Goal: Task Accomplishment & Management: Manage account settings

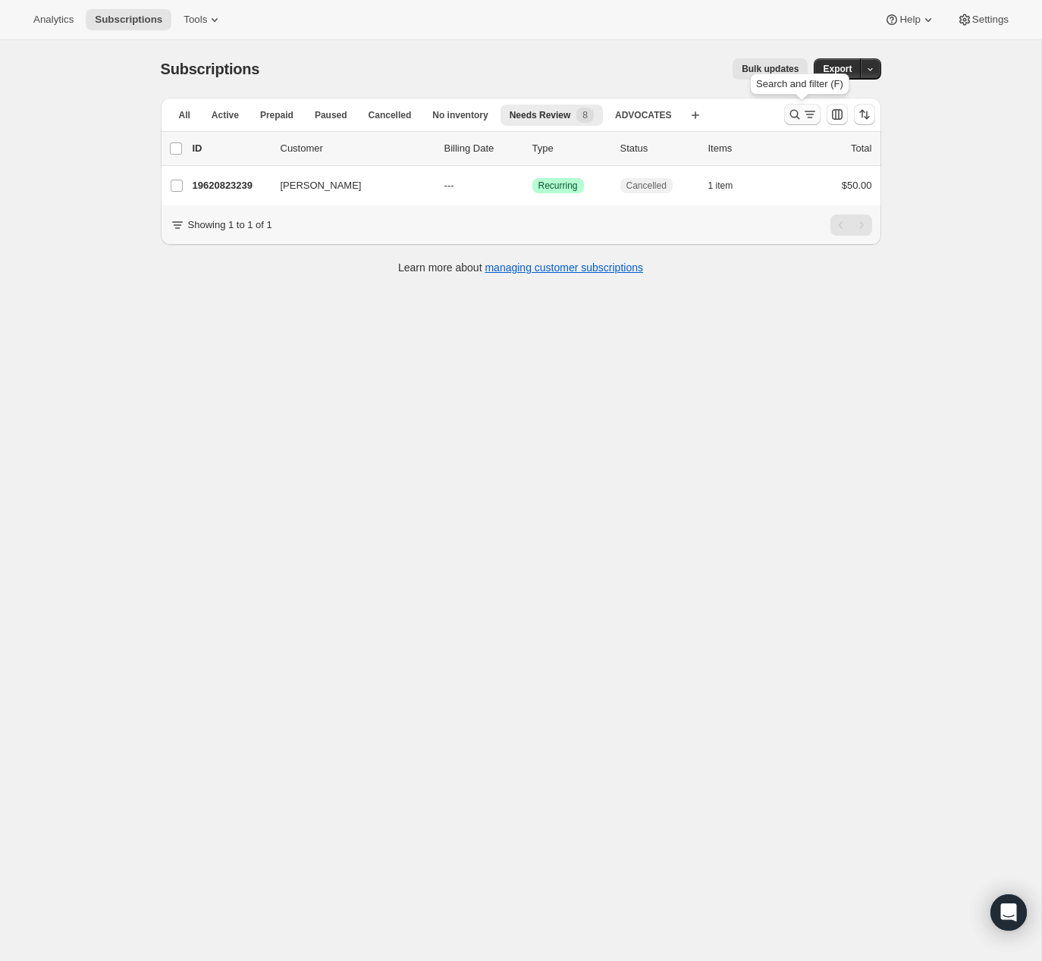
click at [788, 111] on icon "Search and filter results" at bounding box center [794, 114] width 15 height 15
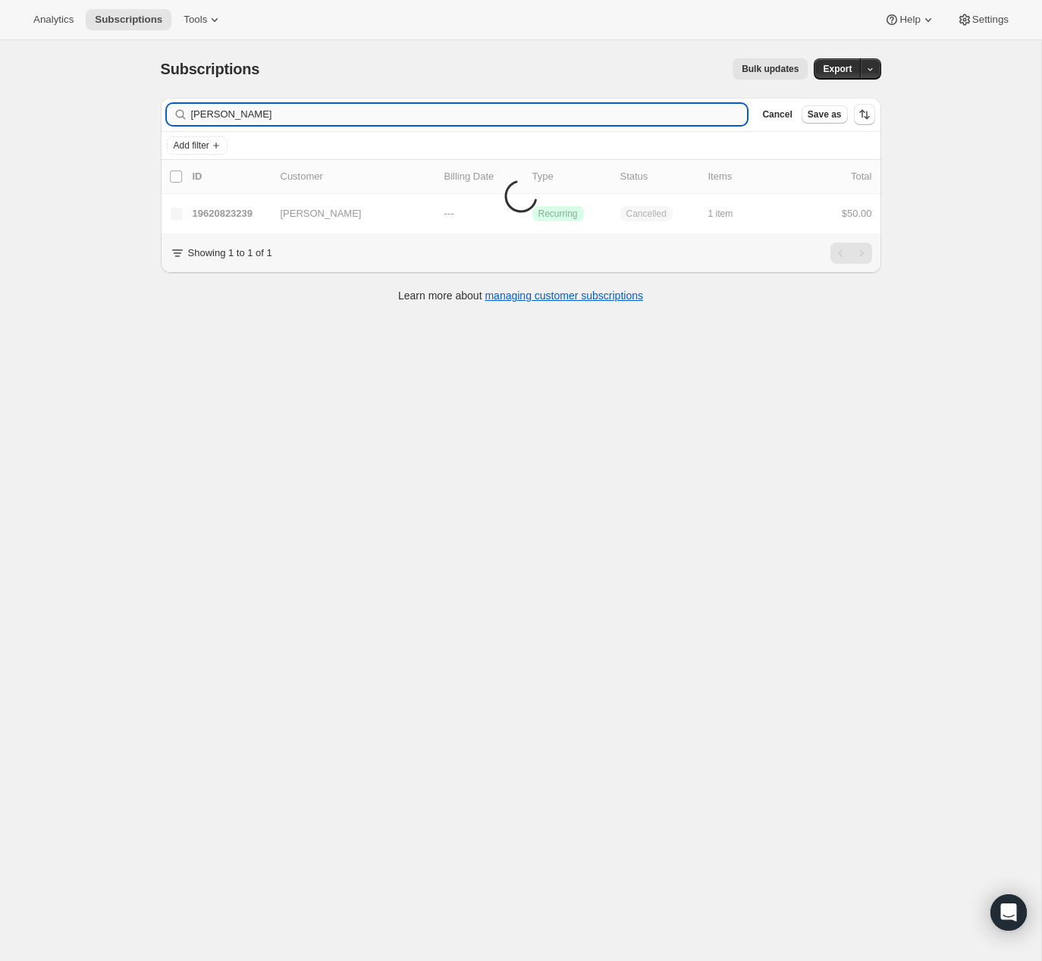
type input "[PERSON_NAME]"
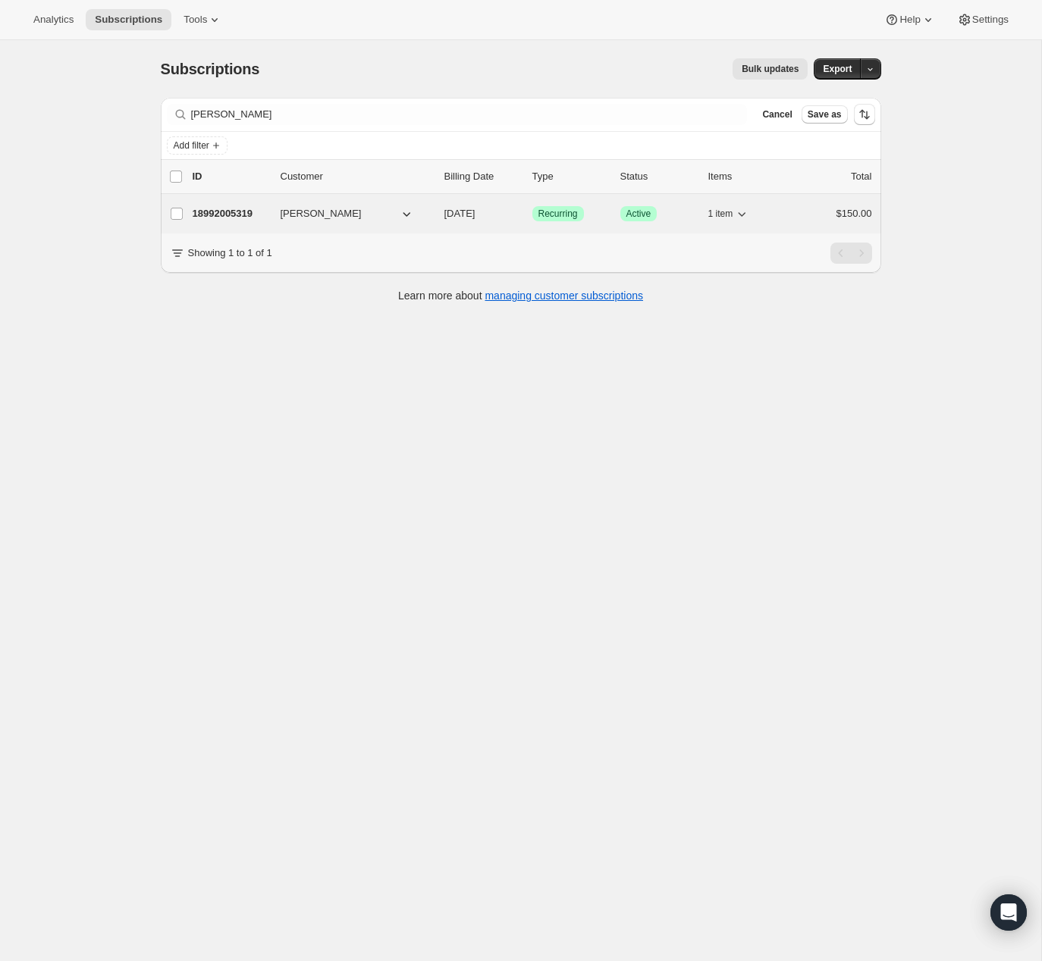
click at [267, 210] on p "18992005319" at bounding box center [231, 213] width 76 height 15
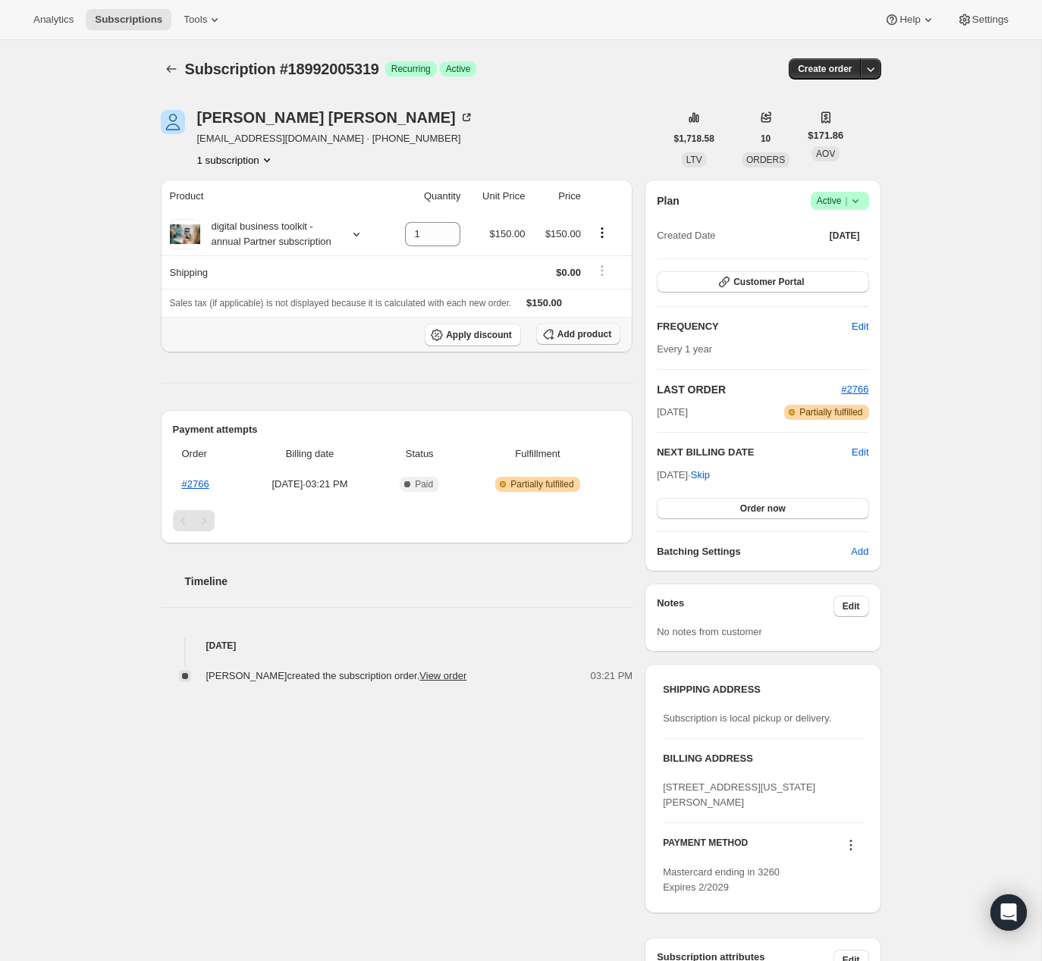
click at [573, 340] on span "Add product" at bounding box center [584, 334] width 54 height 12
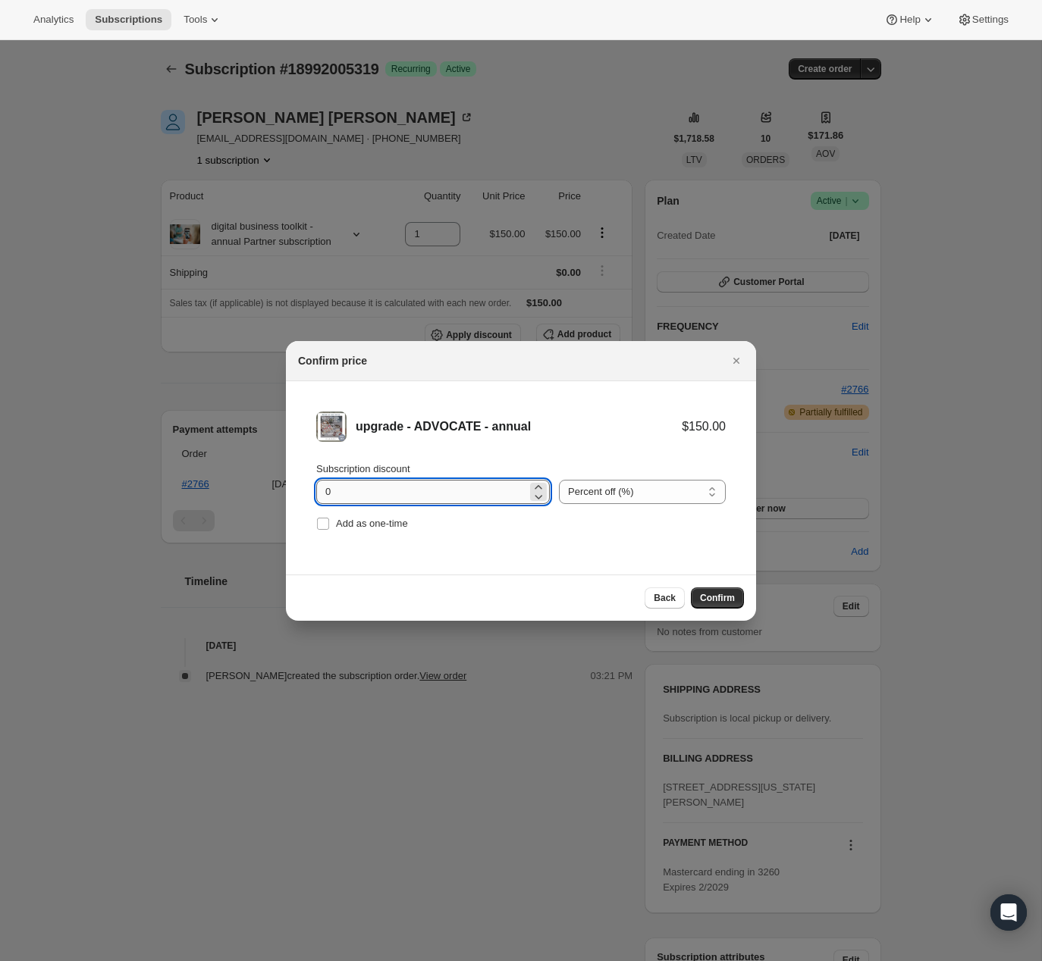
click at [406, 493] on input "0" at bounding box center [421, 492] width 211 height 24
click at [720, 597] on span "Confirm" at bounding box center [717, 598] width 35 height 12
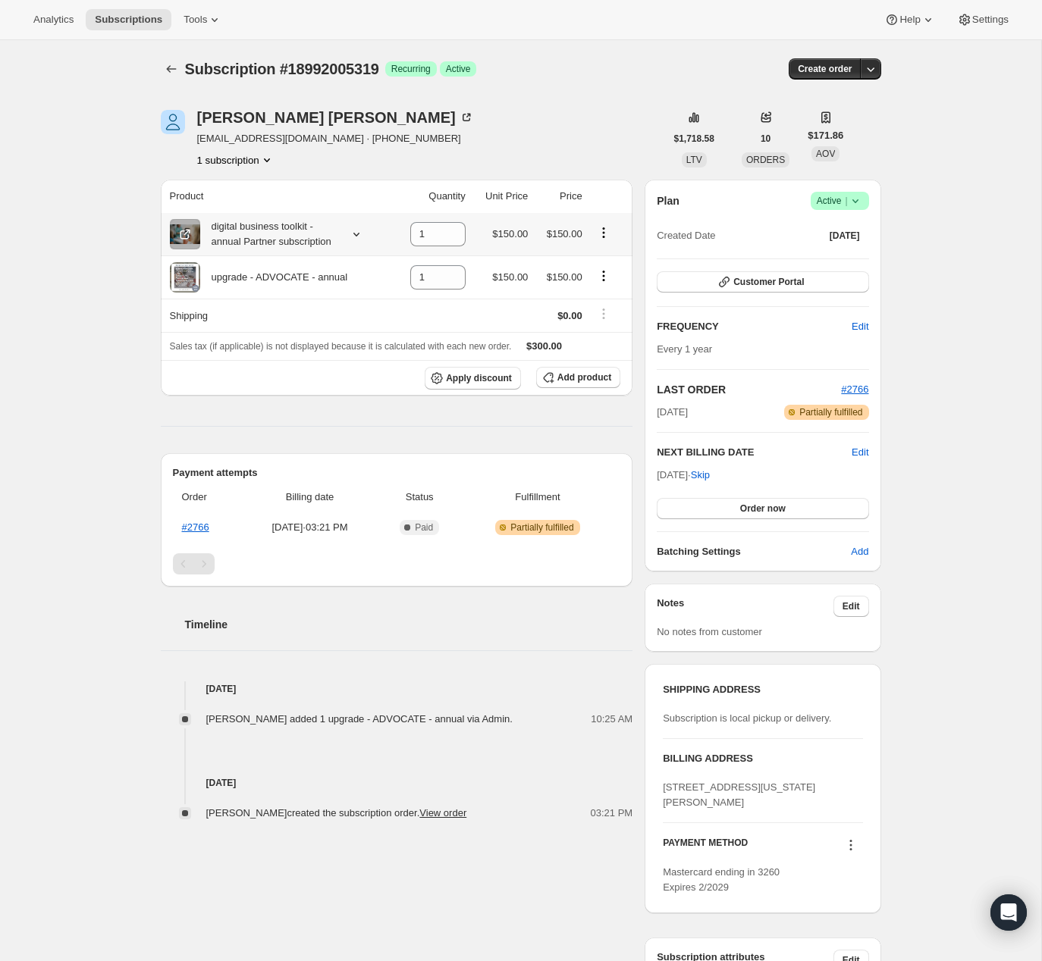
click at [604, 234] on icon "Product actions" at bounding box center [603, 232] width 2 height 2
click at [606, 240] on icon "Product actions" at bounding box center [603, 232] width 15 height 15
click at [352, 242] on icon at bounding box center [356, 234] width 15 height 15
click at [450, 241] on icon at bounding box center [454, 238] width 15 height 15
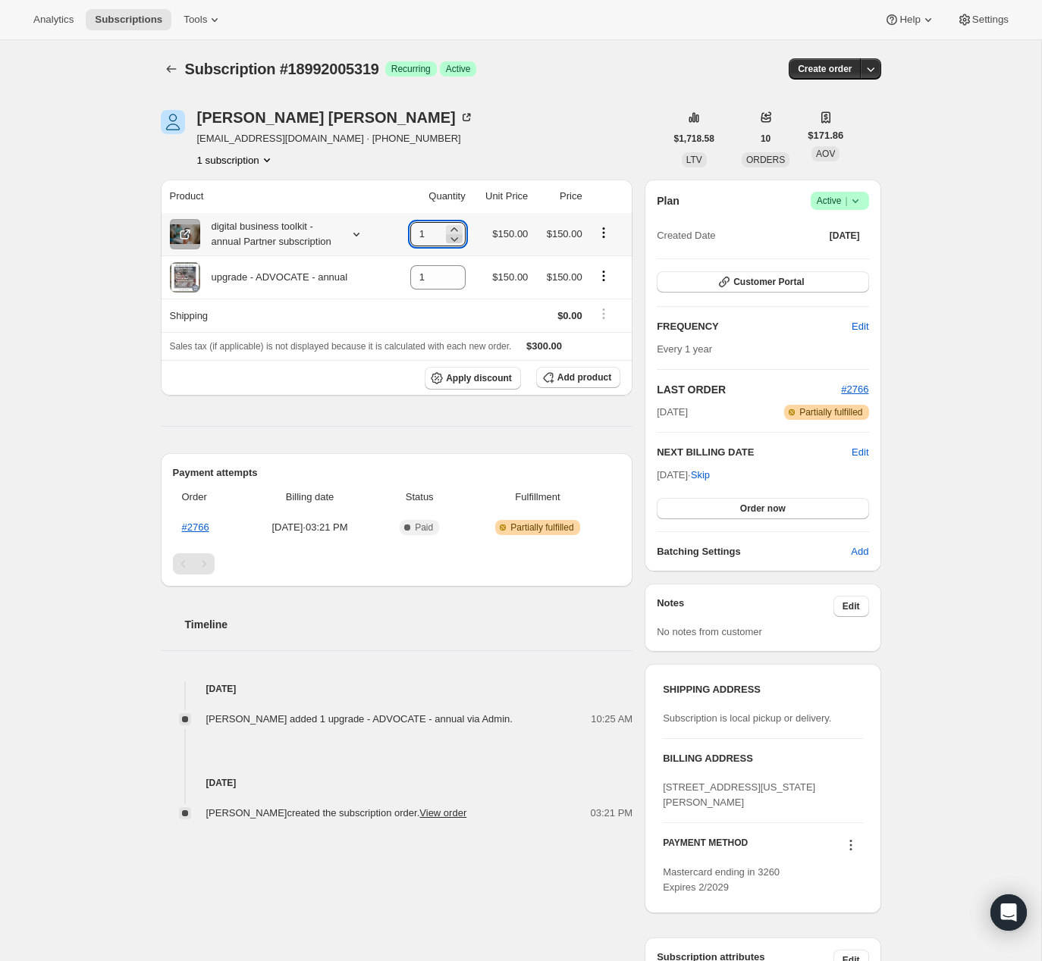
type input "0"
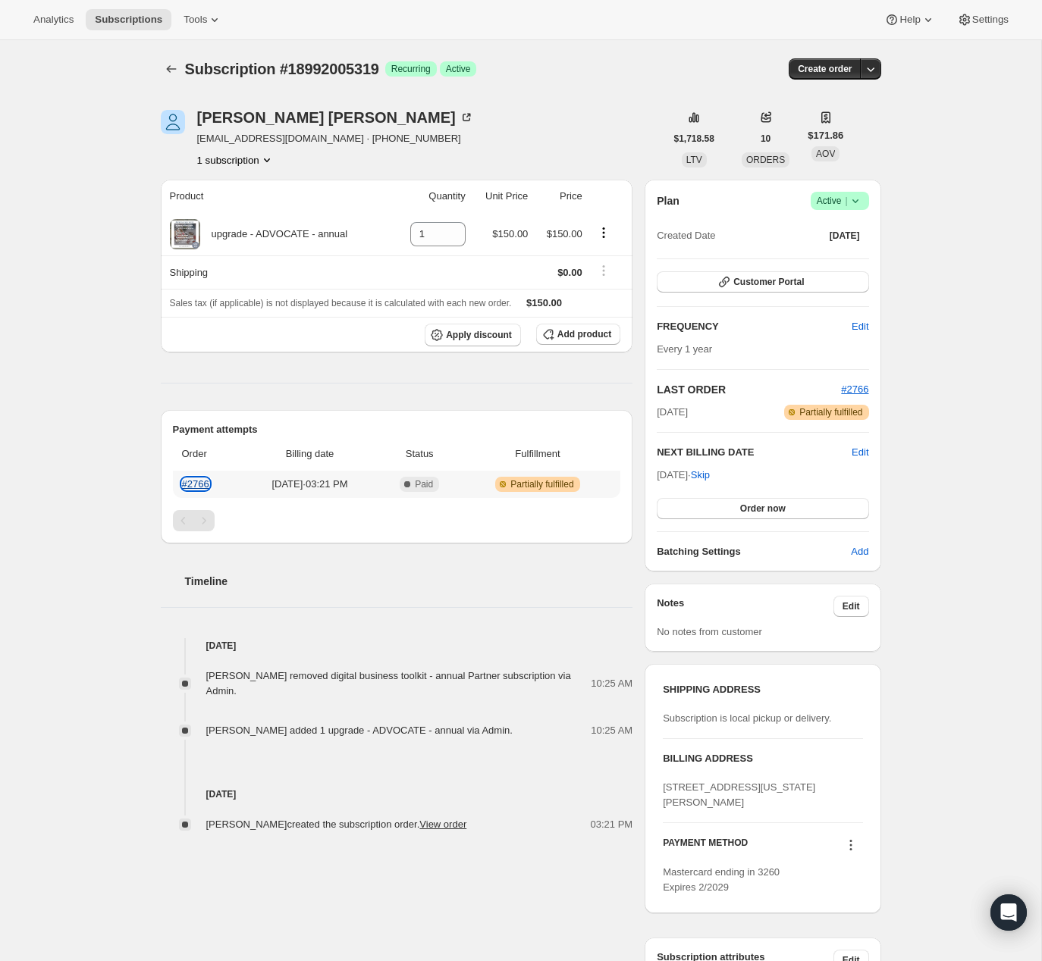
click at [194, 486] on link "#2766" at bounding box center [195, 483] width 27 height 11
